Goal: Task Accomplishment & Management: Manage account settings

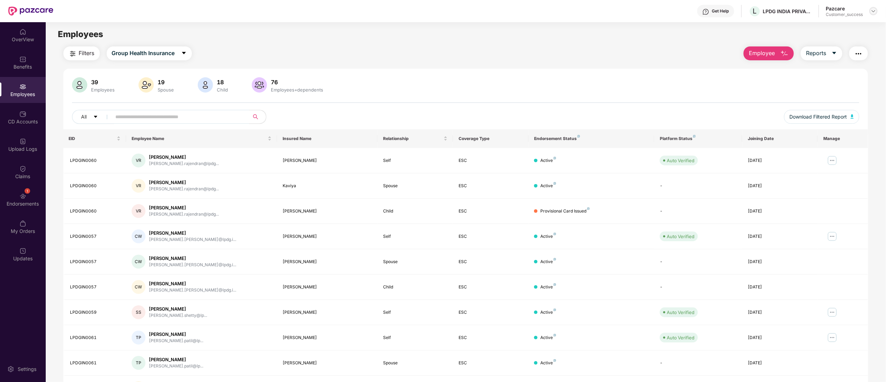
click at [877, 9] on div at bounding box center [873, 11] width 8 height 8
click at [840, 25] on div "Switch to partner view" at bounding box center [841, 28] width 90 height 14
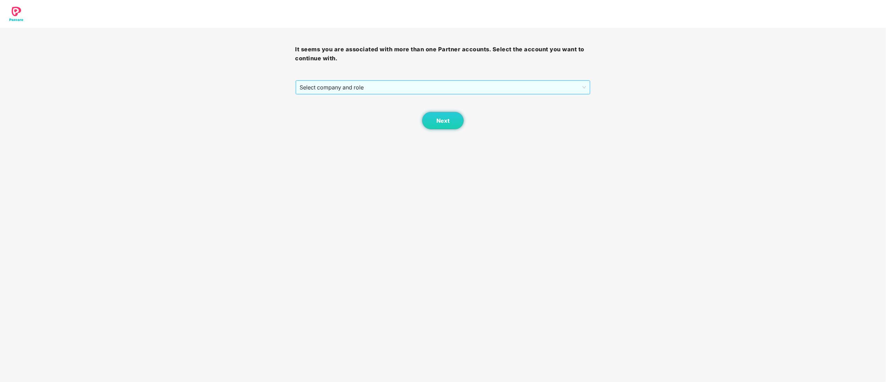
click at [305, 91] on span "Select company and role" at bounding box center [443, 87] width 286 height 13
click at [308, 112] on div "Pazcare - CUSTOMER_SUCCESS" at bounding box center [443, 112] width 287 height 8
click at [441, 122] on span "Next" at bounding box center [442, 120] width 13 height 7
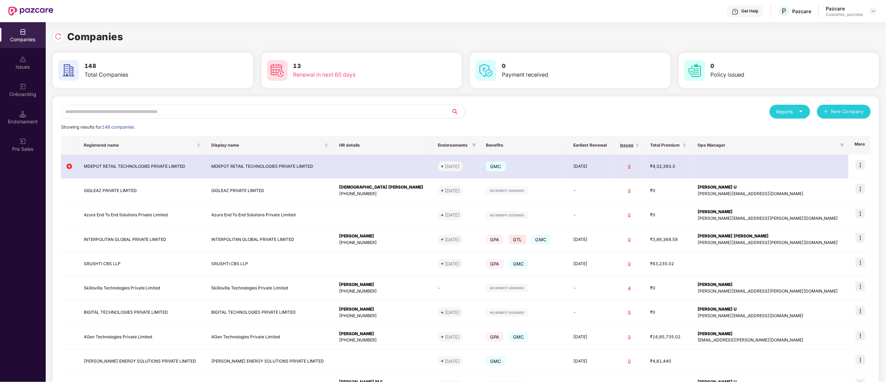
click at [179, 110] on input "text" at bounding box center [256, 112] width 390 height 14
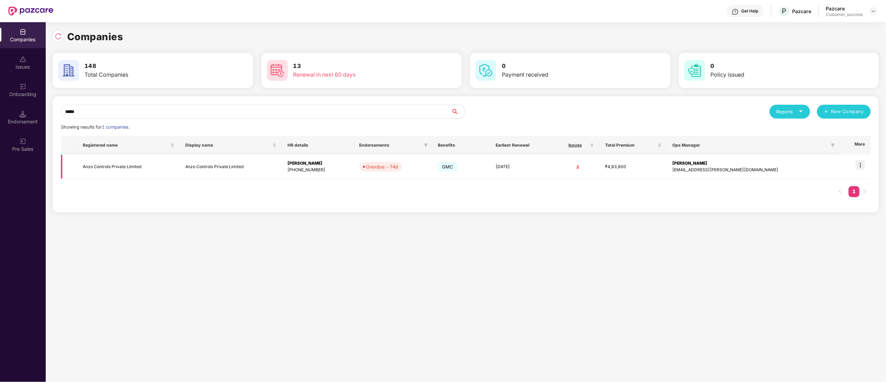
type input "****"
click at [863, 163] on img at bounding box center [860, 165] width 10 height 10
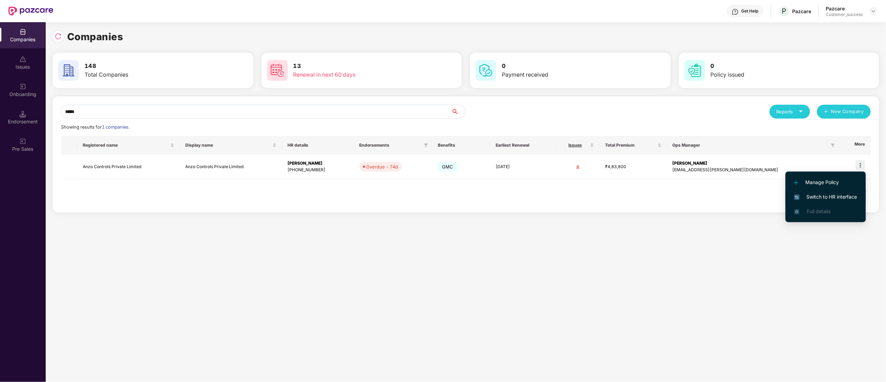
click at [841, 195] on span "Switch to HR interface" at bounding box center [825, 197] width 63 height 8
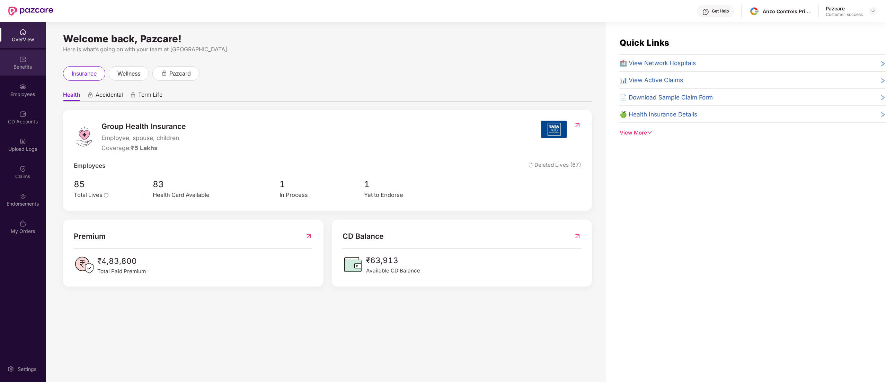
click at [17, 65] on div "Benefits" at bounding box center [23, 66] width 46 height 7
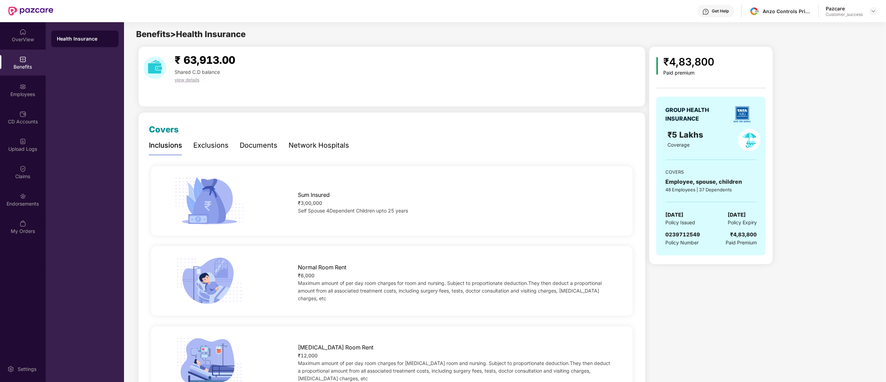
click at [675, 231] on div "0239712549" at bounding box center [682, 234] width 35 height 8
copy span "0239712549"
click at [210, 146] on div "Exclusions" at bounding box center [210, 145] width 35 height 11
